Goal: Communication & Community: Answer question/provide support

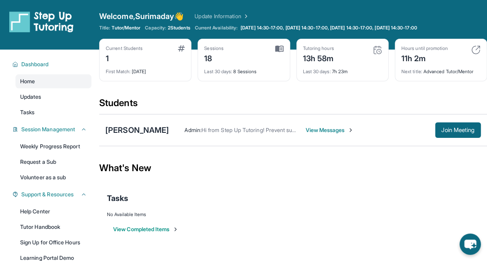
click at [339, 127] on span "View Messages" at bounding box center [329, 130] width 48 height 8
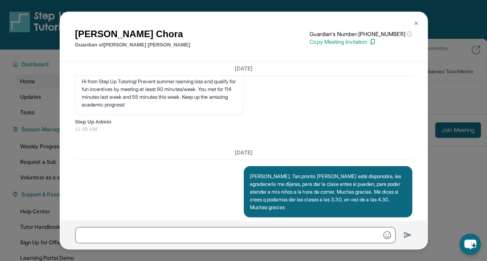
scroll to position [17731, 0]
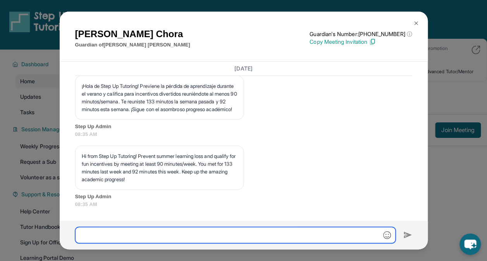
click at [270, 227] on input "text" at bounding box center [235, 235] width 320 height 16
type input "**********"
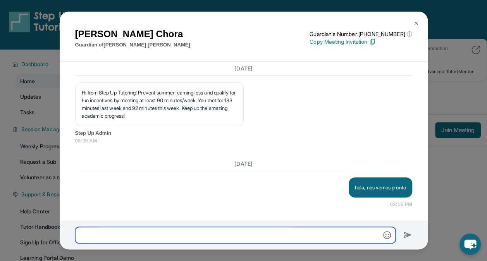
scroll to position [17794, 0]
type input "****"
click at [288, 236] on input "****" at bounding box center [235, 235] width 320 height 16
type input "*"
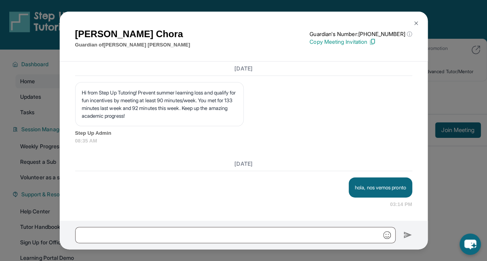
click at [140, 92] on p "Hi from Step Up Tutoring! Prevent summer learning loss and qualify for fun ince…" at bounding box center [159, 104] width 155 height 31
click at [149, 82] on div "Hi from Step Up Tutoring! Prevent summer learning loss and qualify for fun ince…" at bounding box center [159, 104] width 168 height 44
drag, startPoint x: 374, startPoint y: 175, endPoint x: 373, endPoint y: 167, distance: 8.6
click at [374, 177] on div "hola, nos vemos pronto" at bounding box center [381, 187] width 64 height 20
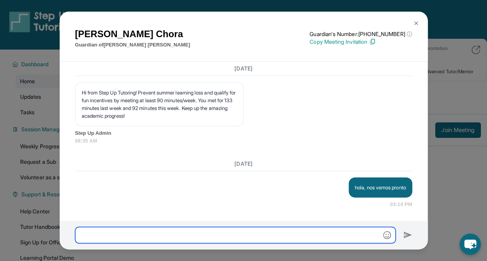
click at [343, 231] on input "text" at bounding box center [235, 235] width 320 height 16
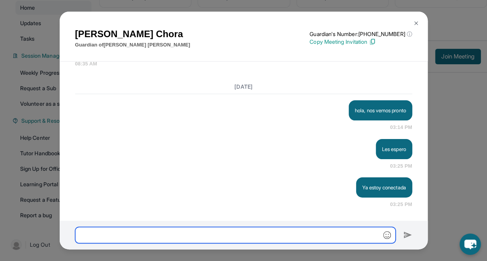
scroll to position [17639, 0]
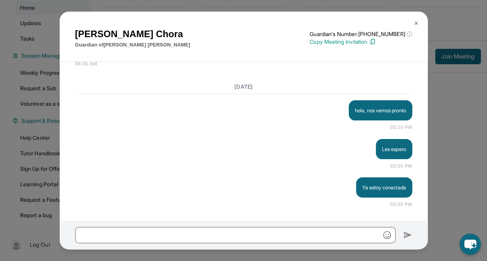
click at [441, 13] on div "[PERSON_NAME] Chora Guardian of [PERSON_NAME] Guardian's Number: [PHONE_NUMBER]…" at bounding box center [243, 130] width 487 height 261
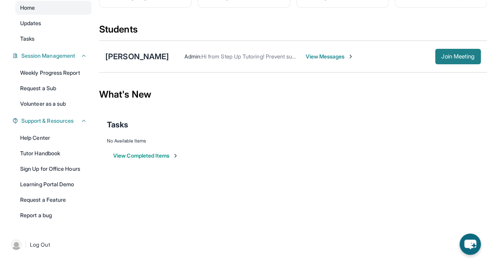
click at [454, 55] on span "Join Meeting" at bounding box center [457, 56] width 33 height 5
click at [467, 55] on span "Join Meeting" at bounding box center [457, 56] width 33 height 5
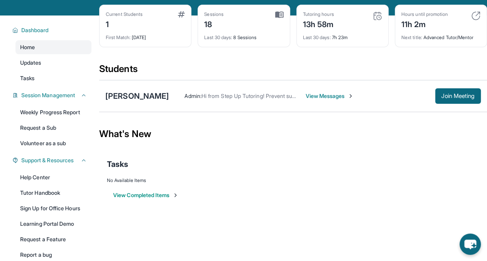
scroll to position [0, 0]
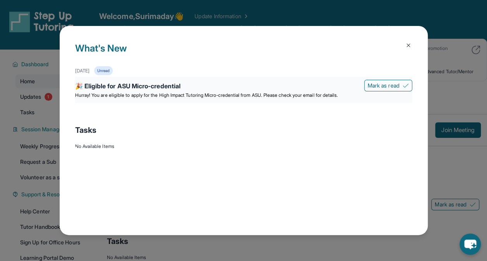
click at [273, 91] on div "🎉 Eligible for ASU Micro-credential" at bounding box center [243, 86] width 337 height 11
click at [293, 94] on span "Hurray! You are eligible to apply for the High Impact Tutoring Micro-credential…" at bounding box center [206, 95] width 263 height 6
click at [371, 84] on span "Mark as read" at bounding box center [384, 86] width 32 height 8
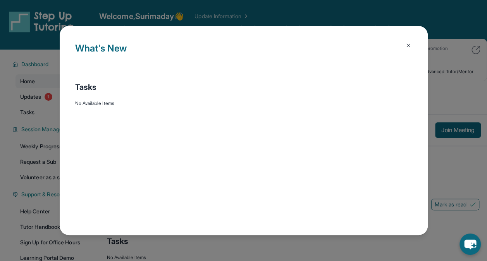
click at [409, 48] on img at bounding box center [408, 45] width 6 height 6
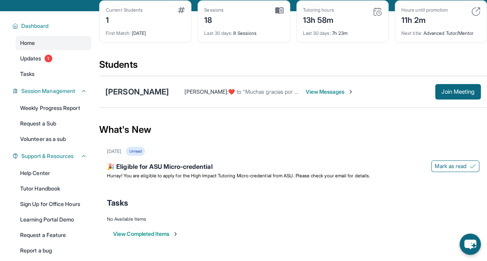
scroll to position [74, 0]
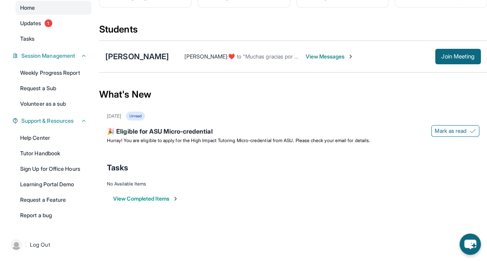
click at [146, 199] on button "View Completed Items" at bounding box center [145, 199] width 65 height 8
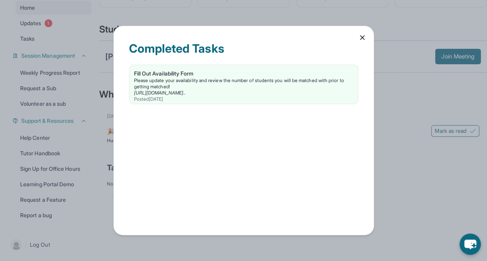
click at [361, 34] on icon at bounding box center [362, 38] width 8 height 8
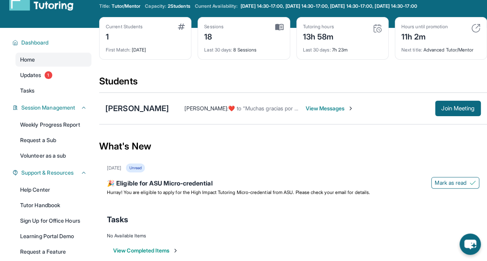
scroll to position [39, 0]
